Goal: Navigation & Orientation: Find specific page/section

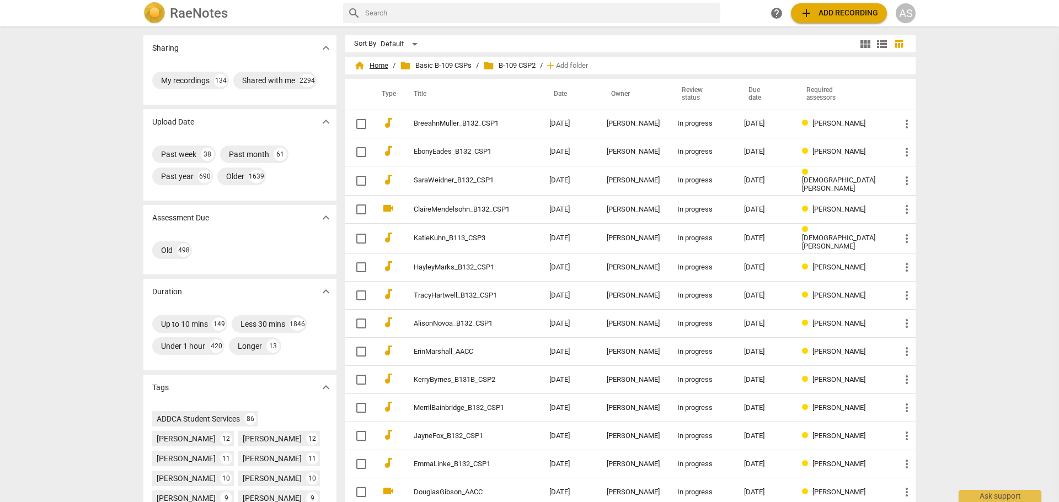
click at [379, 66] on span "home Home" at bounding box center [371, 65] width 34 height 11
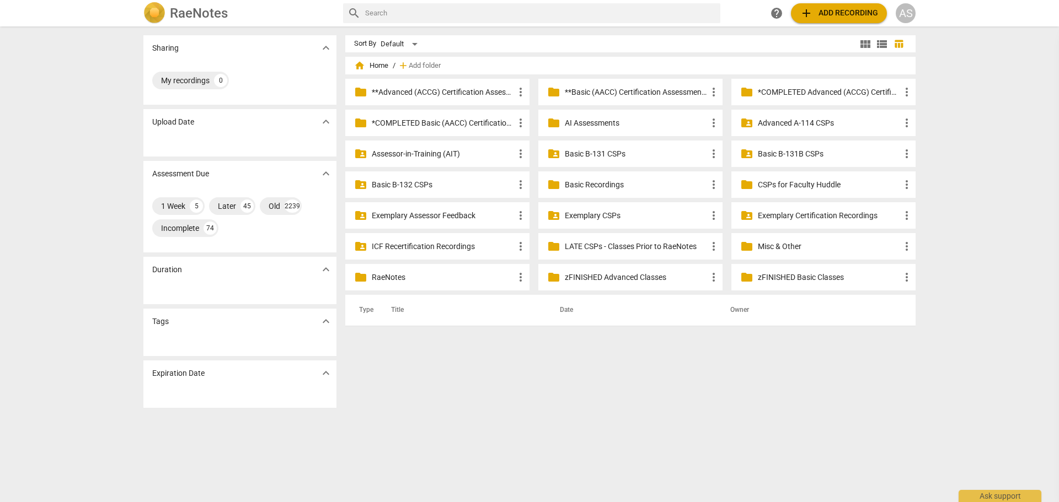
click at [597, 151] on p "Basic B-131 CSPs" at bounding box center [636, 154] width 142 height 12
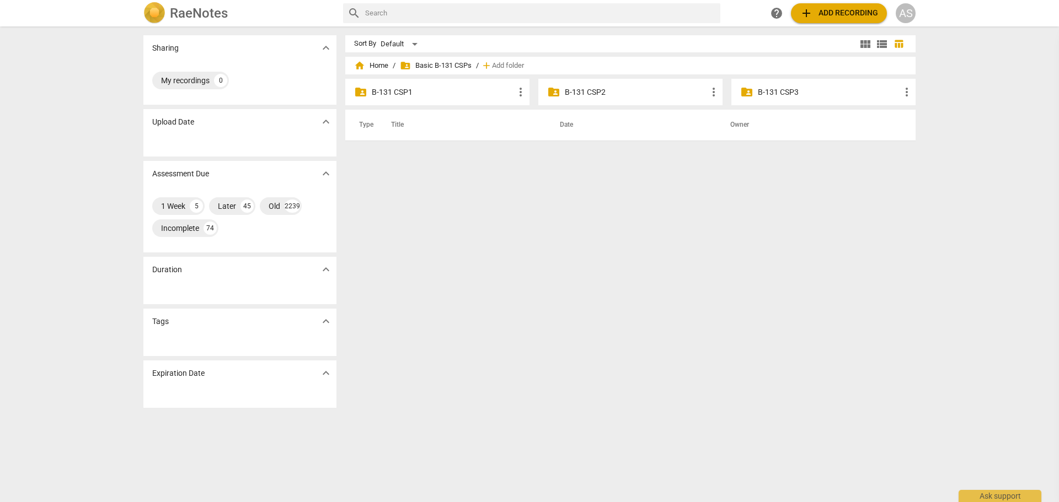
click at [556, 92] on span "folder_shared" at bounding box center [553, 91] width 13 height 13
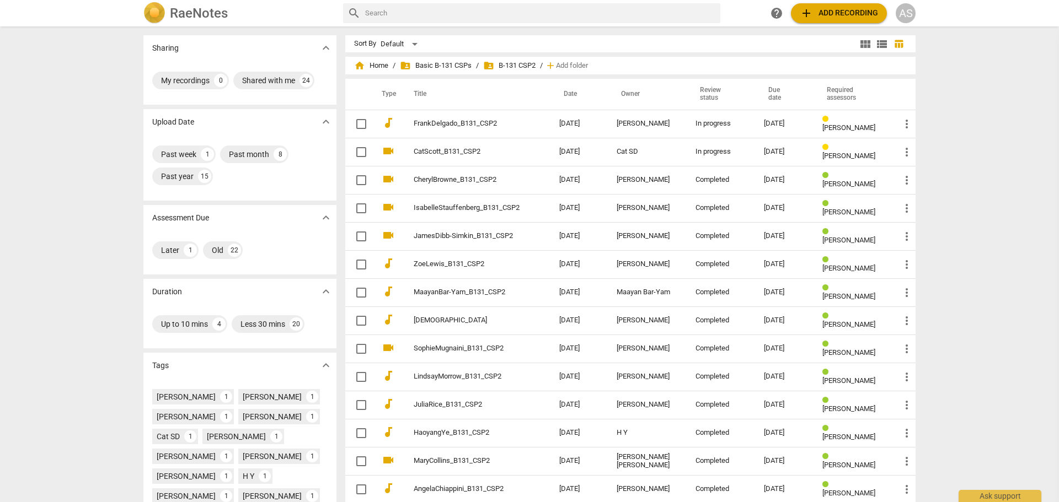
click at [967, 160] on div "Sharing expand_more My recordings 0 Shared with me 24 Upload Date expand_more P…" at bounding box center [529, 265] width 1059 height 475
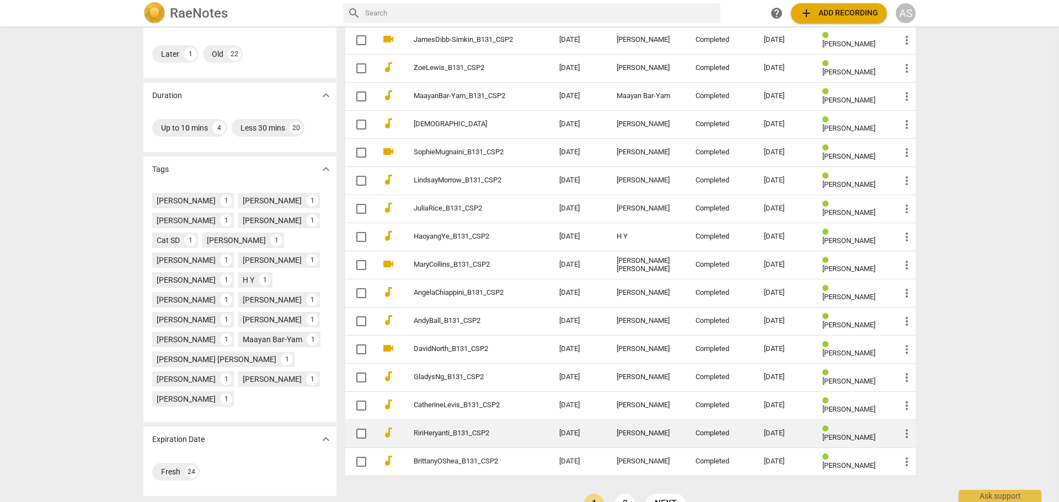
scroll to position [222, 0]
